Goal: Task Accomplishment & Management: Complete application form

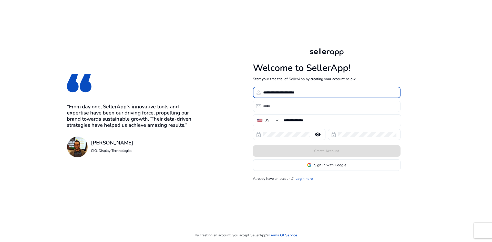
type input "**********"
click at [323, 107] on input "email" at bounding box center [329, 107] width 133 height 6
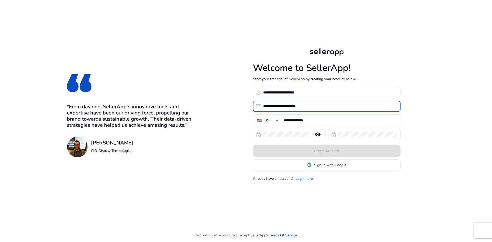
type input "**********"
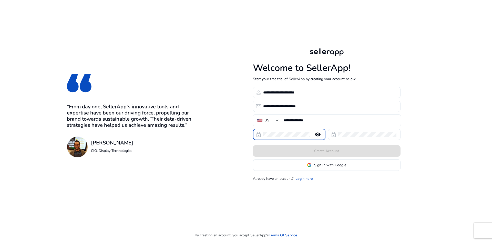
click at [318, 136] on mat-icon "remove_red_eye" at bounding box center [318, 134] width 12 height 6
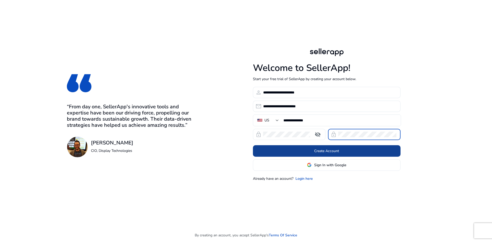
click at [375, 150] on span at bounding box center [327, 151] width 148 height 12
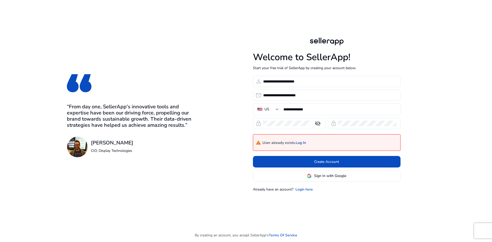
click at [302, 144] on link "Log In" at bounding box center [301, 143] width 10 height 4
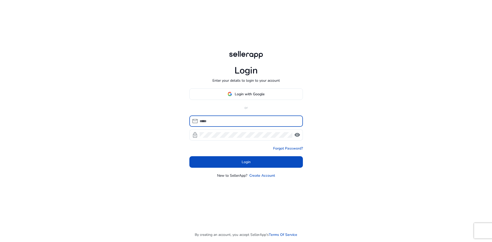
type input "**********"
click at [299, 137] on span "visibility" at bounding box center [297, 135] width 6 height 6
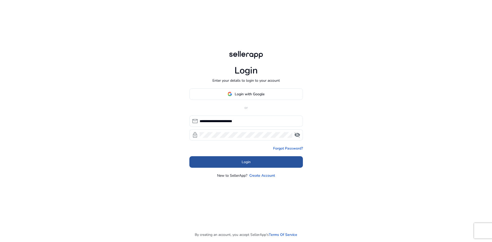
click at [286, 162] on span at bounding box center [246, 162] width 114 height 12
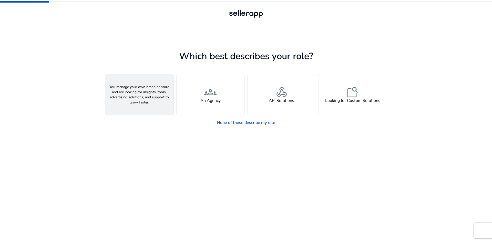
click at [128, 103] on div "person A Seller" at bounding box center [139, 94] width 68 height 40
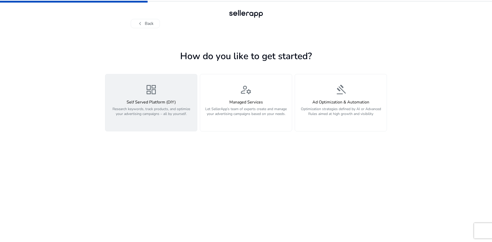
click at [154, 119] on p "Research keywords, track products, and optimize your advertising campaigns – al…" at bounding box center [151, 114] width 86 height 15
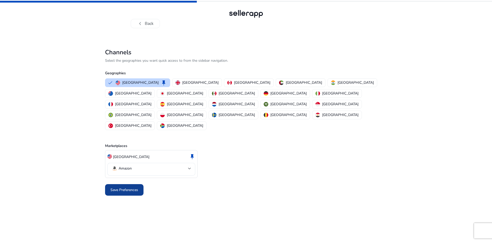
click at [133, 187] on span "Save Preferences" at bounding box center [124, 189] width 28 height 5
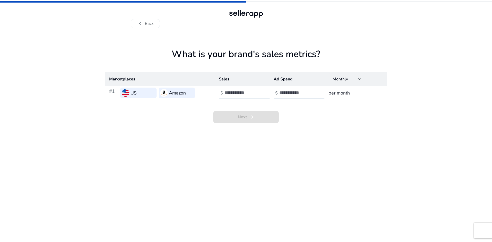
click at [247, 95] on input "number" at bounding box center [242, 93] width 35 height 6
type input "*"
click at [289, 91] on input "number" at bounding box center [296, 93] width 35 height 6
type input "*"
click at [261, 122] on span at bounding box center [246, 117] width 66 height 12
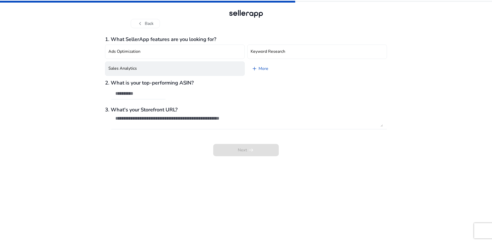
click at [215, 73] on button "Sales Analytics" at bounding box center [175, 69] width 140 height 14
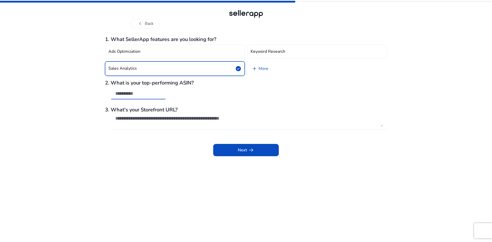
click at [140, 93] on input "text" at bounding box center [138, 94] width 46 height 6
click at [177, 121] on textarea at bounding box center [249, 121] width 268 height 11
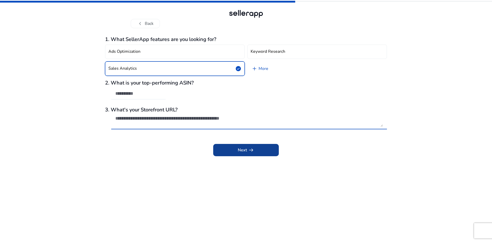
click at [253, 153] on span "arrow_right_alt" at bounding box center [251, 150] width 6 height 6
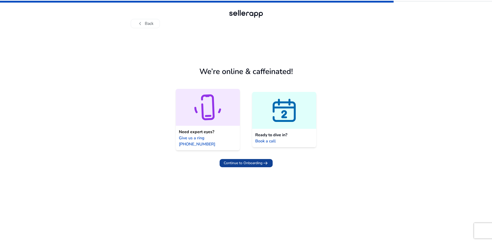
click at [238, 160] on span "Continue to Onboarding" at bounding box center [243, 162] width 39 height 5
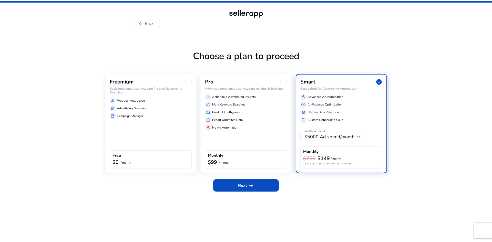
click at [151, 98] on div "equalizer Product Intelligence" at bounding box center [151, 101] width 82 height 6
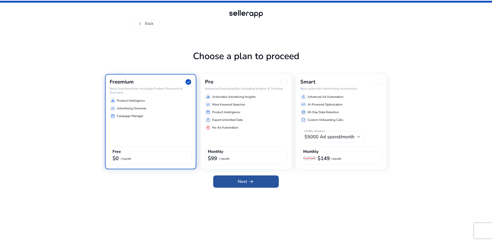
click at [237, 181] on span at bounding box center [246, 182] width 66 height 12
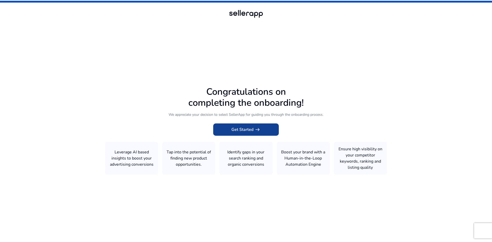
click at [236, 130] on span "Get Started arrow_right_alt" at bounding box center [245, 130] width 29 height 6
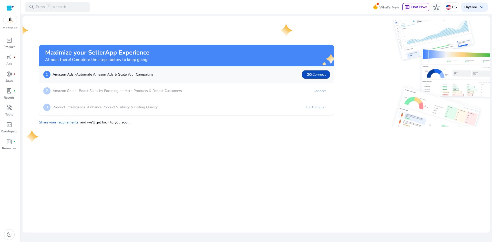
click at [398, 103] on img at bounding box center [412, 105] width 148 height 43
click at [486, 17] on mat-card "Maximize your SellerApp Experience Almost there! Complete the steps below to ke…" at bounding box center [257, 124] width 468 height 217
click at [5, 142] on div "book_4 fiber_manual_record" at bounding box center [9, 142] width 14 height 8
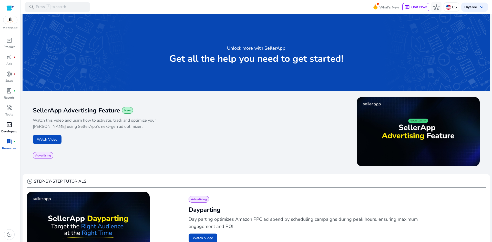
click at [11, 124] on span "code_blocks" at bounding box center [9, 125] width 6 height 6
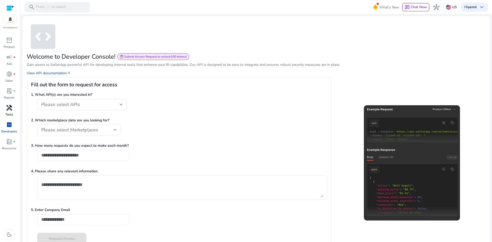
click at [7, 110] on span "handyman" at bounding box center [9, 108] width 6 height 6
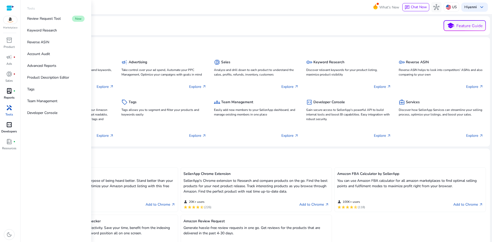
click at [8, 90] on span "lab_profile" at bounding box center [9, 91] width 6 height 6
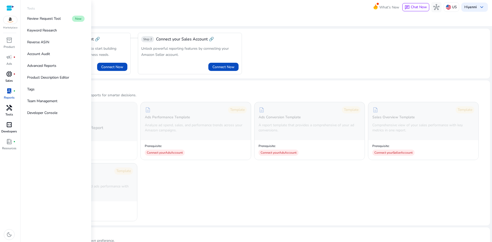
click at [6, 76] on span "donut_small" at bounding box center [9, 74] width 6 height 6
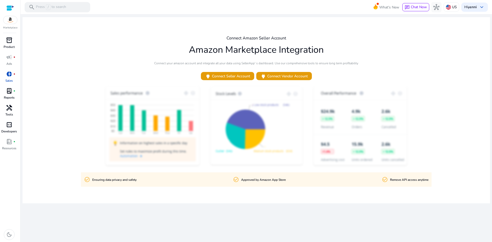
click at [7, 42] on span "inventory_2" at bounding box center [9, 40] width 6 height 6
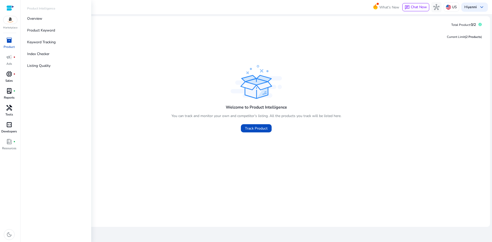
click at [12, 17] on img at bounding box center [10, 20] width 14 height 8
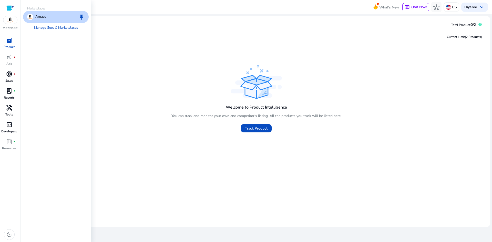
click at [9, 9] on div at bounding box center [10, 8] width 8 height 6
